Goal: Information Seeking & Learning: Find specific page/section

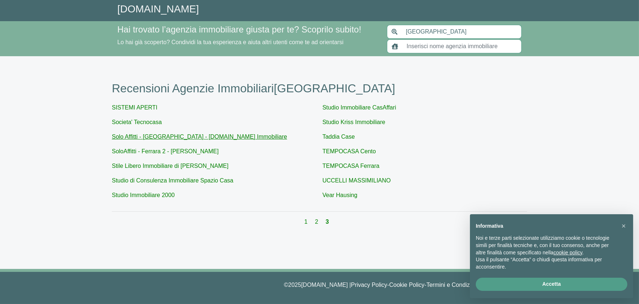
click at [126, 136] on link "Solo Affitti - [GEOGRAPHIC_DATA] - [DOMAIN_NAME] Immobiliare" at bounding box center [199, 136] width 175 height 6
type input "Solo Affitti - [GEOGRAPHIC_DATA] - [DOMAIN_NAME] Immobiliare"
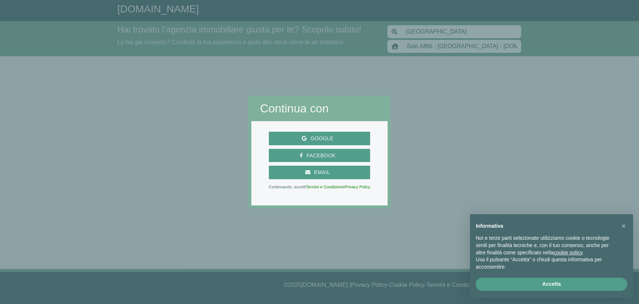
click at [315, 196] on div "Google Facebook Email Continuando, accetti Termini e Condizioni e Privacy Policy" at bounding box center [320, 163] width 137 height 84
click at [348, 223] on div at bounding box center [320, 256] width 143 height 96
click at [623, 223] on span "×" at bounding box center [624, 226] width 4 height 8
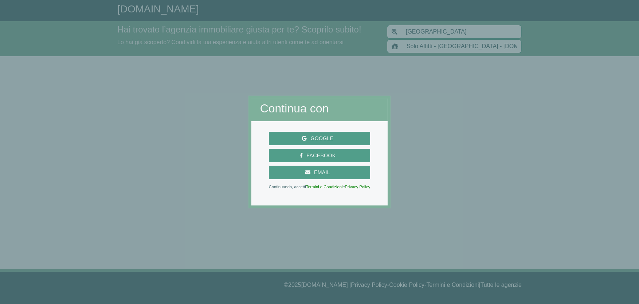
click at [249, 72] on div at bounding box center [320, 48] width 143 height 96
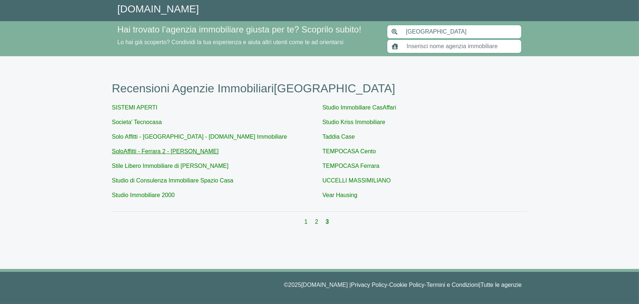
click at [170, 151] on link "SoloAffitti - Ferrara 2 - [PERSON_NAME]" at bounding box center [165, 151] width 107 height 6
type input "SoloAffitti - Ferrara 2 - [PERSON_NAME]"
